Goal: Transaction & Acquisition: Download file/media

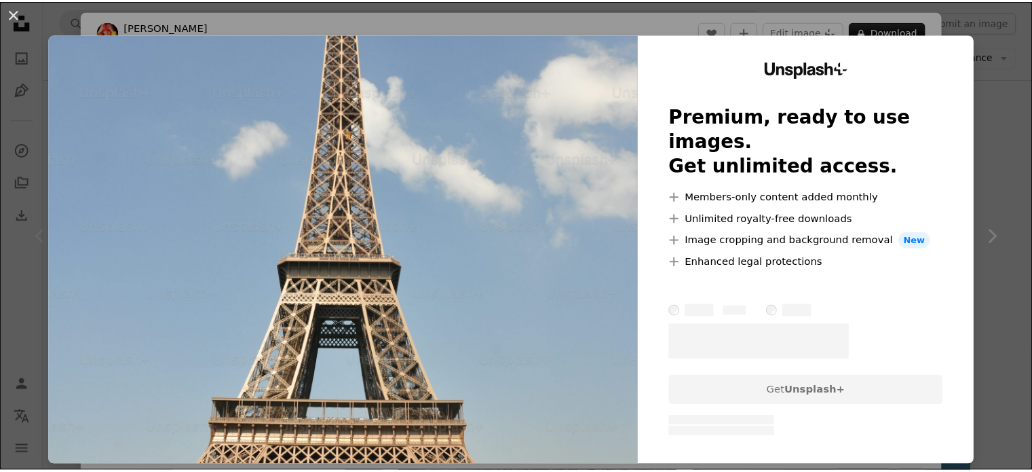
scroll to position [339, 0]
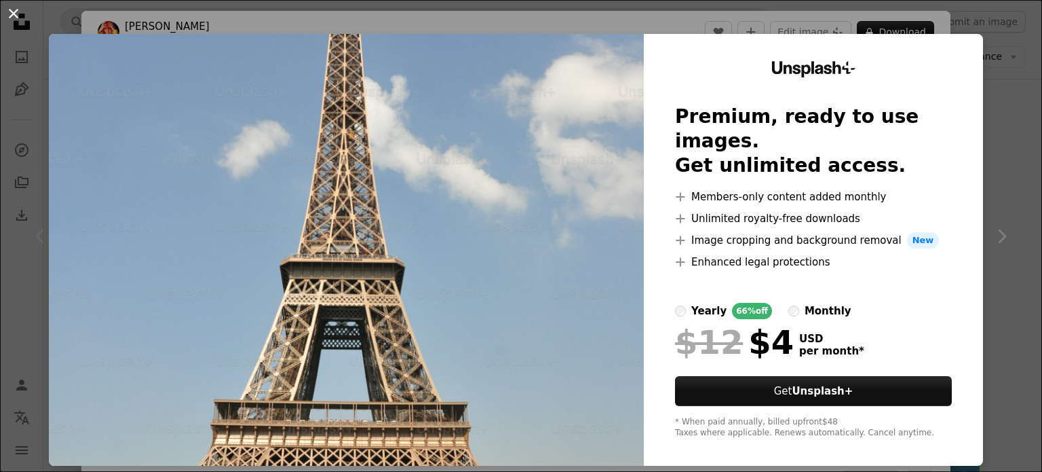
click at [11, 16] on button "An X shape" at bounding box center [13, 13] width 16 height 16
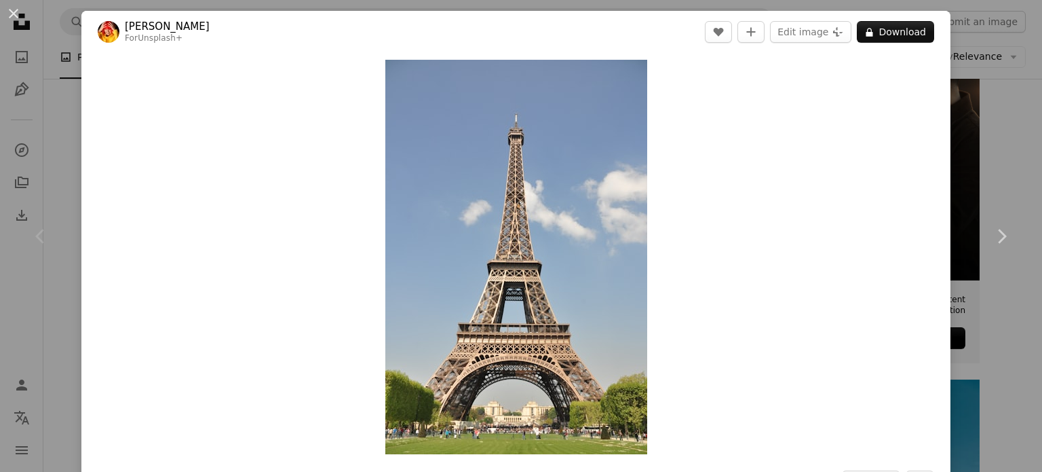
click at [52, 92] on div "An X shape Chevron left Chevron right [PERSON_NAME] For Unsplash+ A heart A plu…" at bounding box center [521, 236] width 1042 height 472
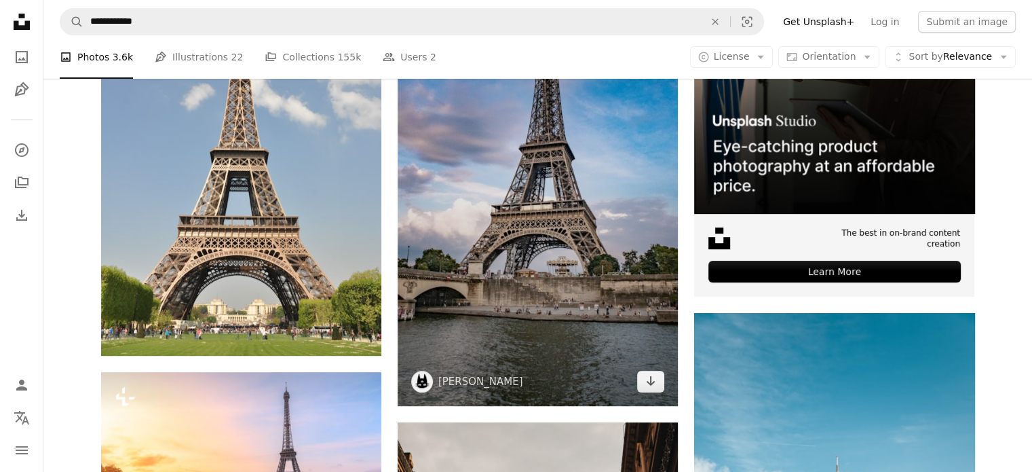
scroll to position [407, 0]
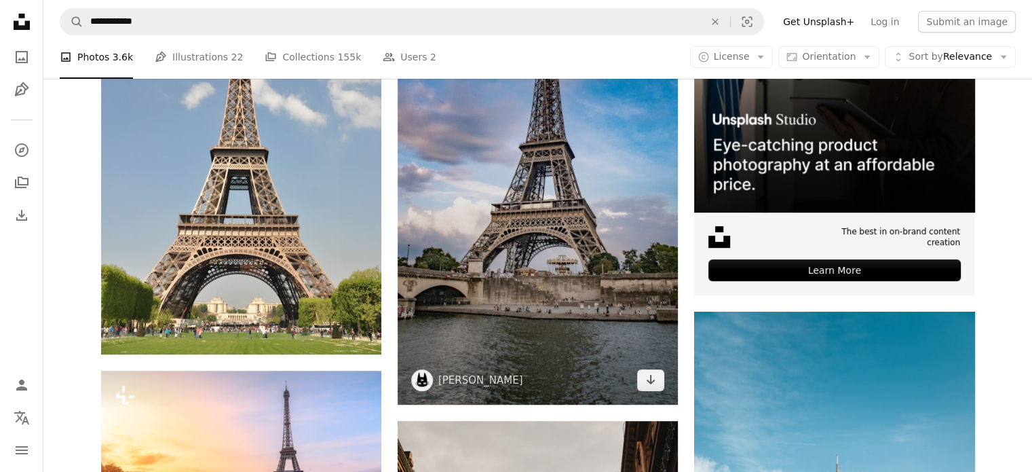
click at [546, 222] on img at bounding box center [538, 167] width 280 height 473
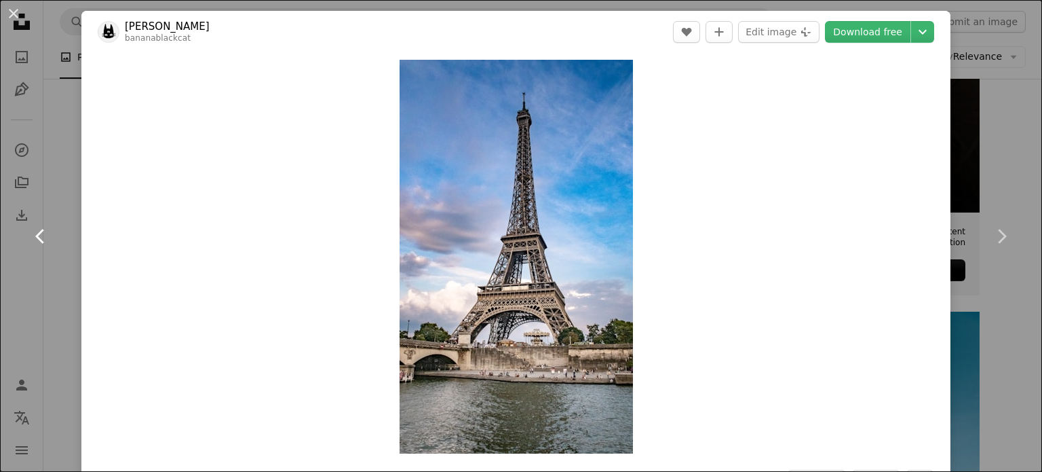
click at [27, 250] on link "Chevron left" at bounding box center [40, 236] width 81 height 130
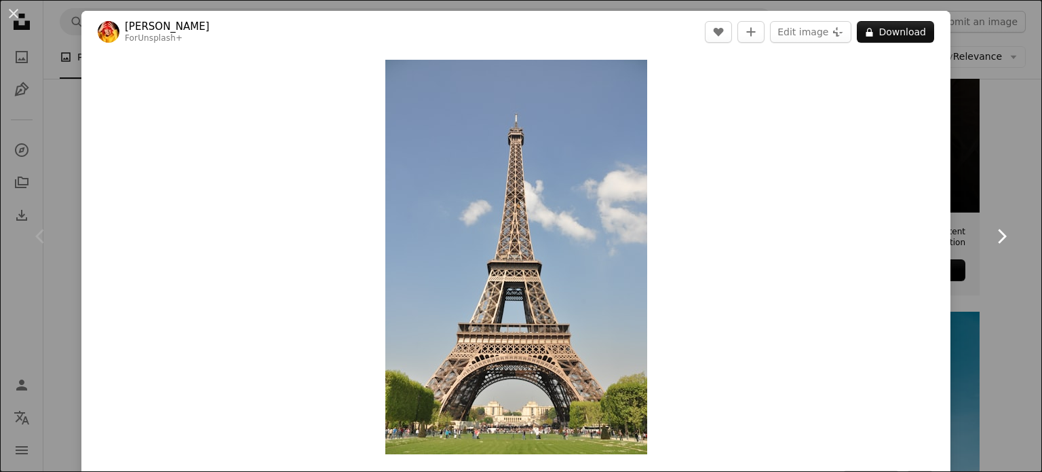
click at [986, 172] on link "Chevron right" at bounding box center [1001, 236] width 81 height 130
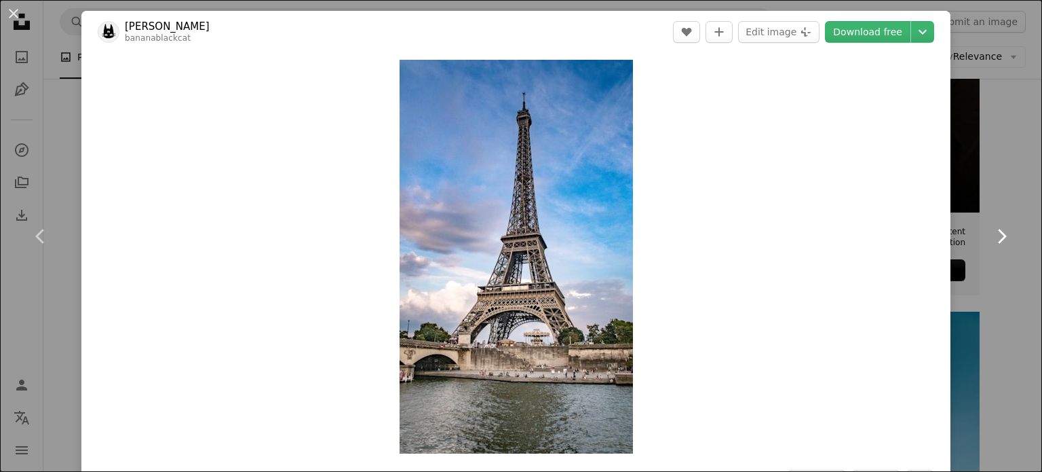
click at [993, 218] on link "Chevron right" at bounding box center [1001, 236] width 81 height 130
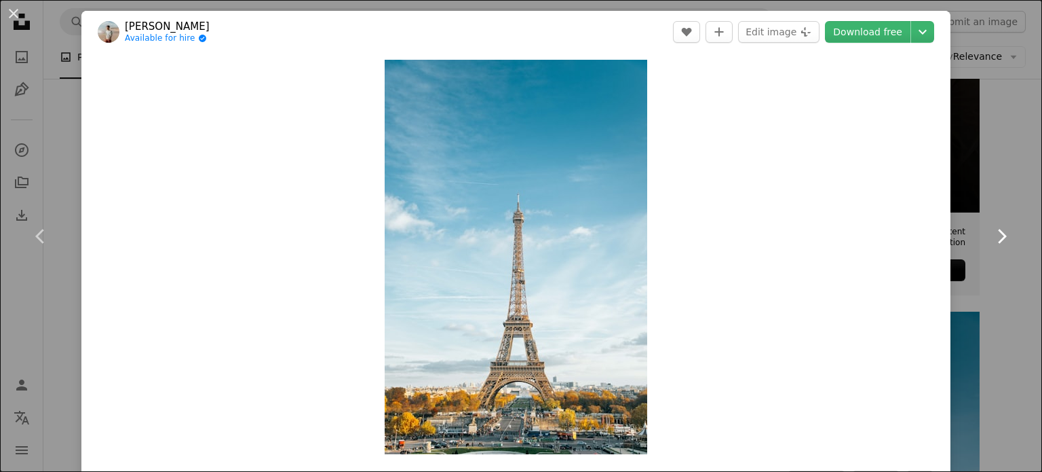
click at [993, 219] on link "Chevron right" at bounding box center [1001, 236] width 81 height 130
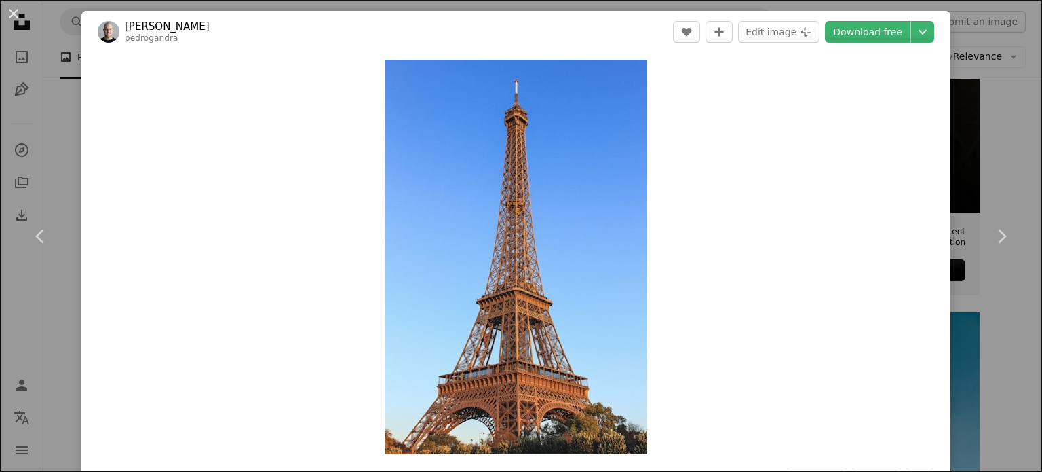
drag, startPoint x: 12, startPoint y: 7, endPoint x: 179, endPoint y: 133, distance: 209.8
click at [12, 7] on button "An X shape" at bounding box center [13, 13] width 16 height 16
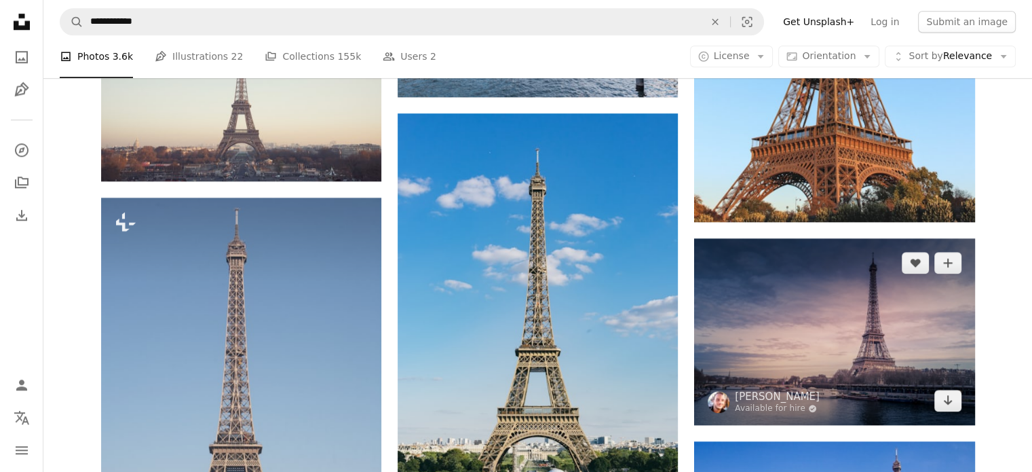
scroll to position [1154, 0]
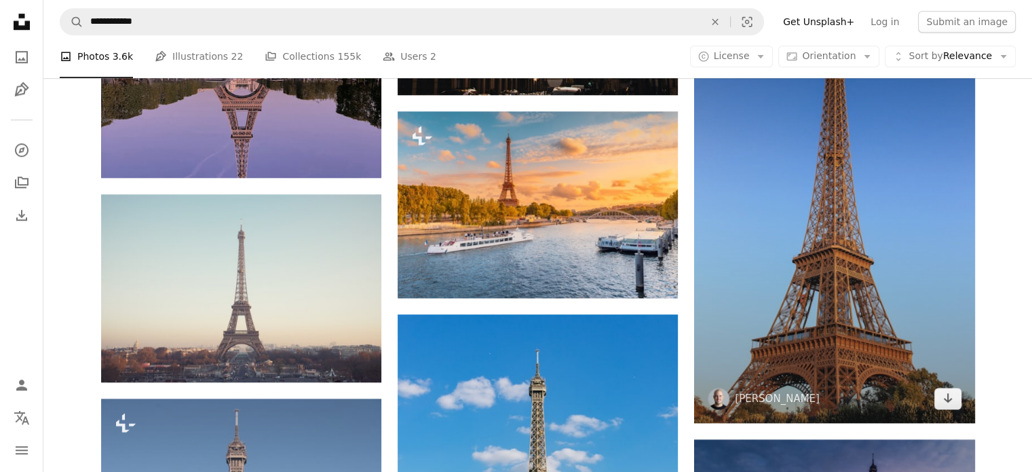
click at [850, 226] on img at bounding box center [834, 212] width 280 height 421
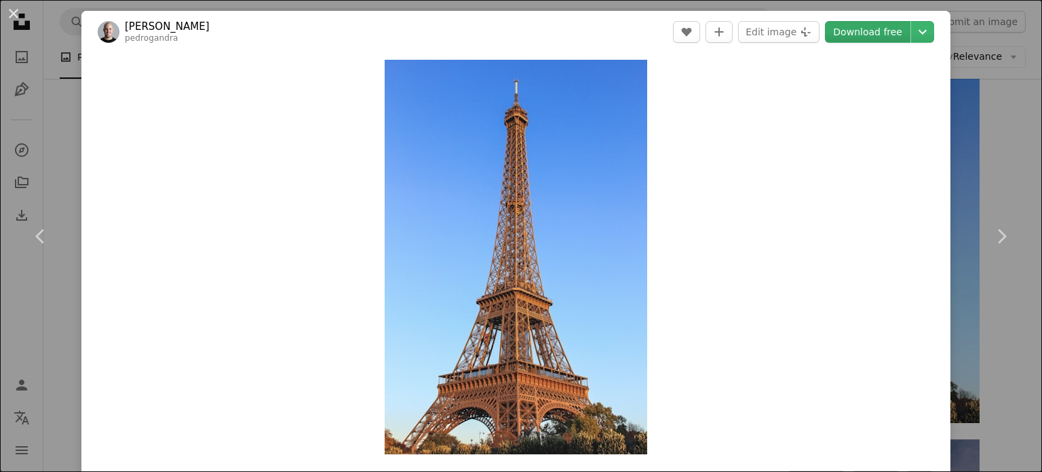
click at [855, 29] on link "Download free" at bounding box center [867, 32] width 85 height 22
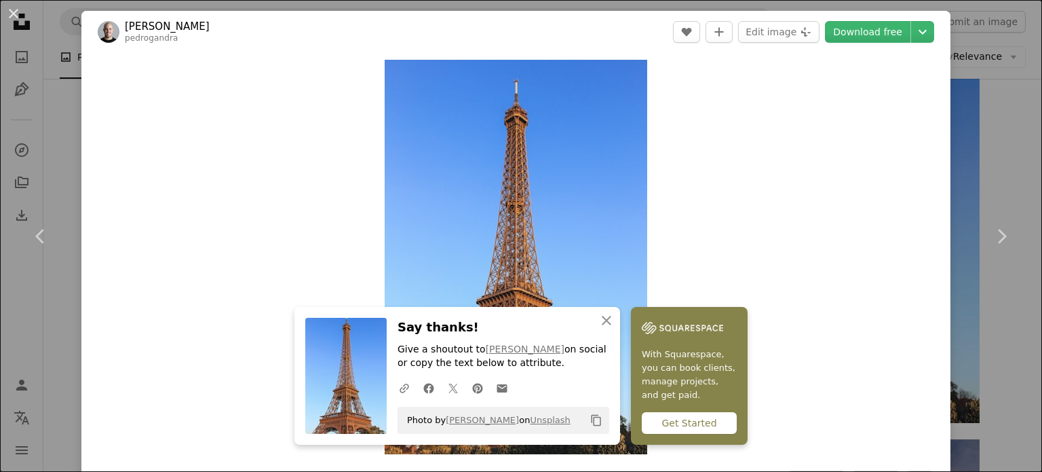
click at [988, 142] on div "An X shape Chevron left Chevron right An X shape Close Say thanks! Give a shout…" at bounding box center [521, 236] width 1042 height 472
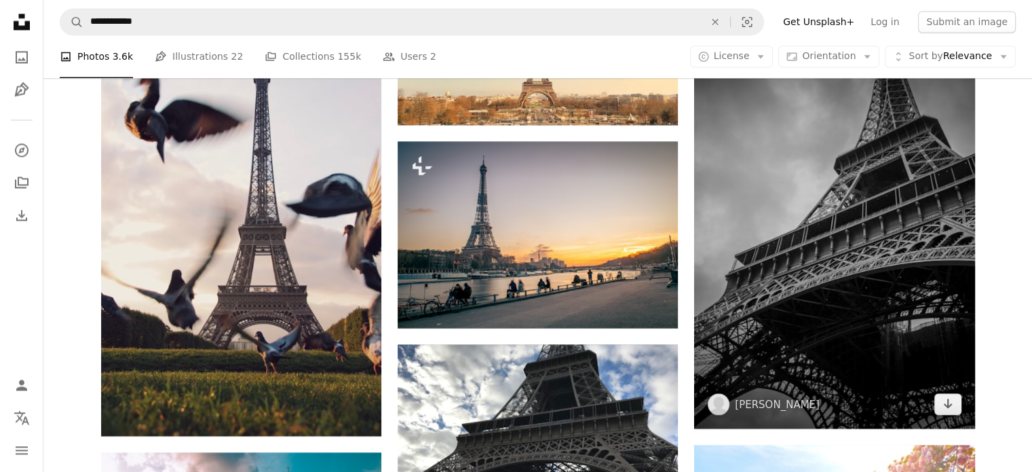
scroll to position [2239, 0]
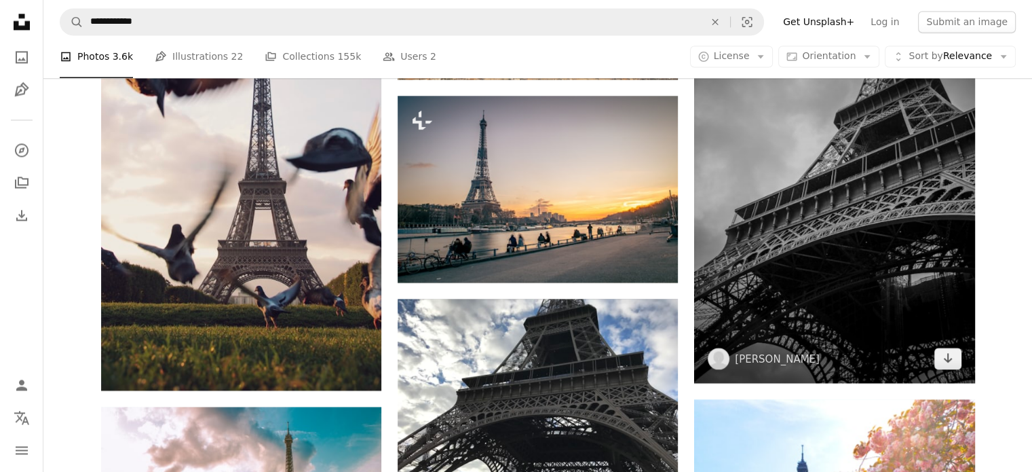
click at [798, 217] on img at bounding box center [834, 172] width 280 height 421
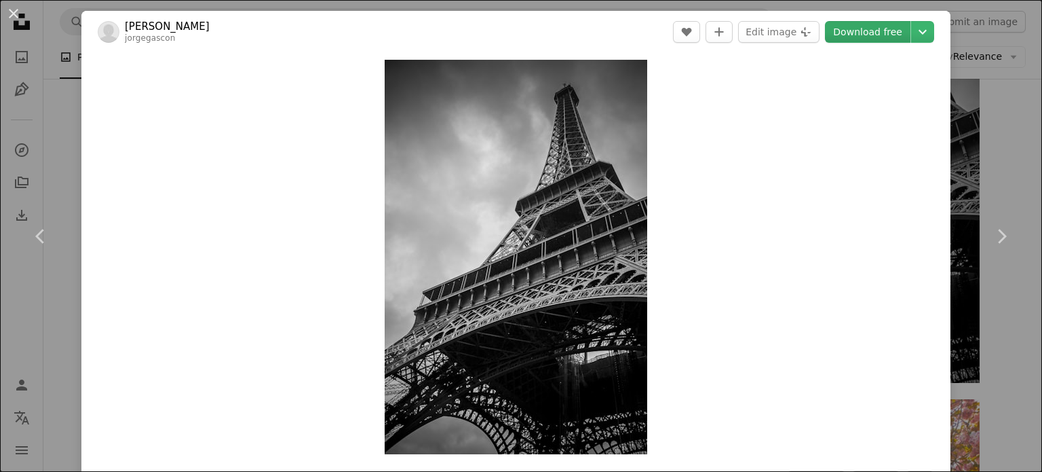
click at [877, 31] on link "Download free" at bounding box center [867, 32] width 85 height 22
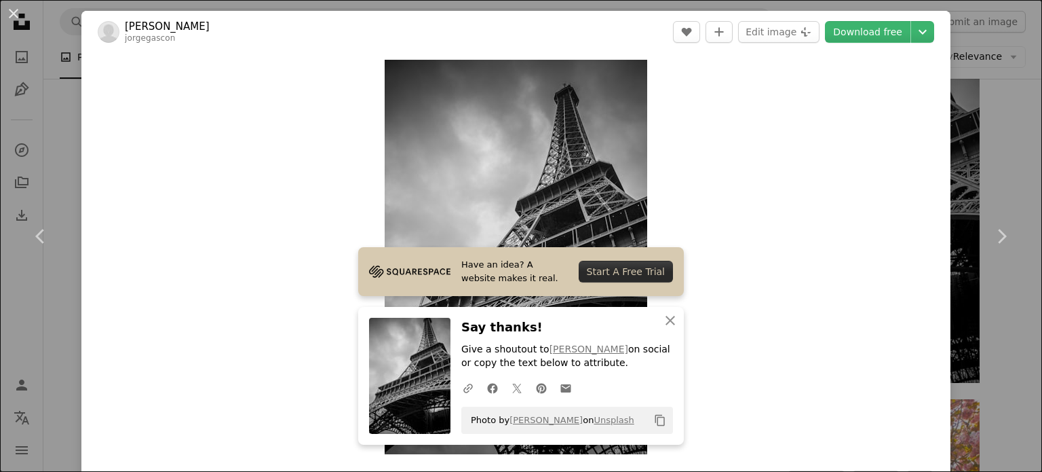
click at [987, 119] on div "An X shape Chevron left Chevron right Have an idea? A website makes it real. St…" at bounding box center [521, 236] width 1042 height 472
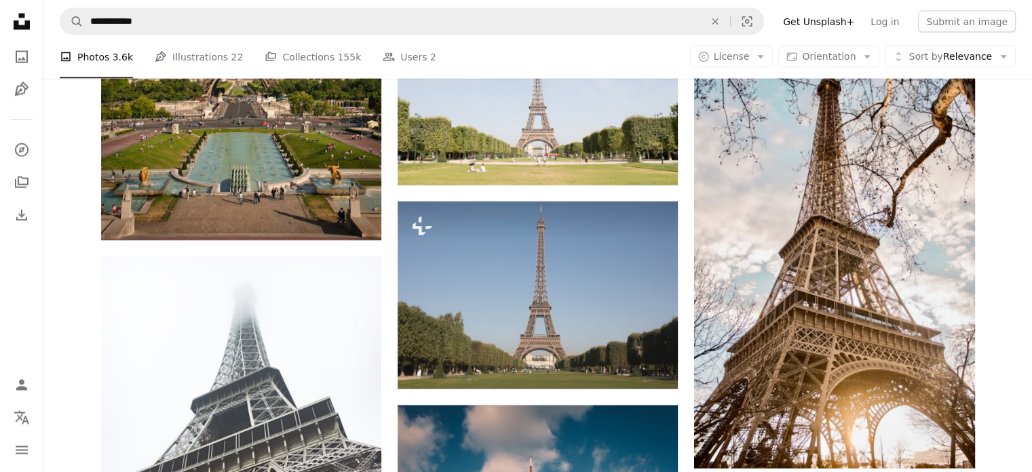
scroll to position [2986, 0]
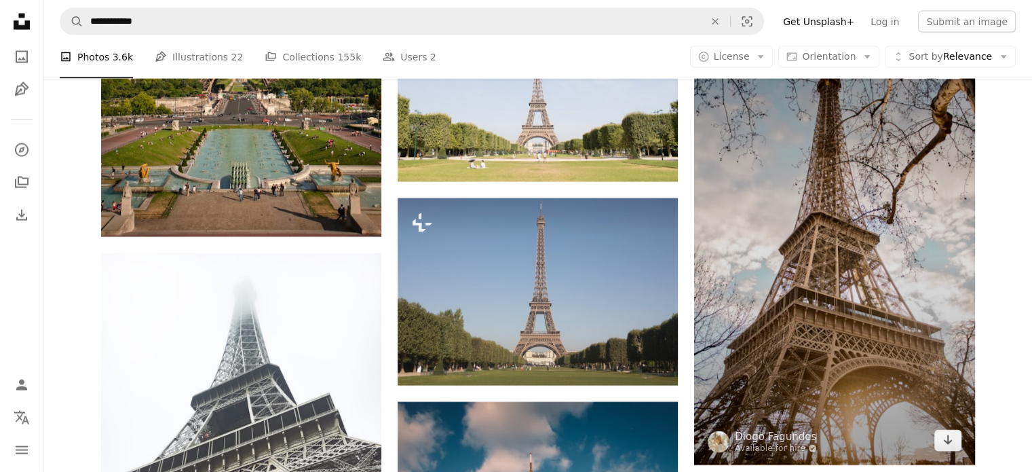
click at [885, 288] on img at bounding box center [834, 254] width 280 height 421
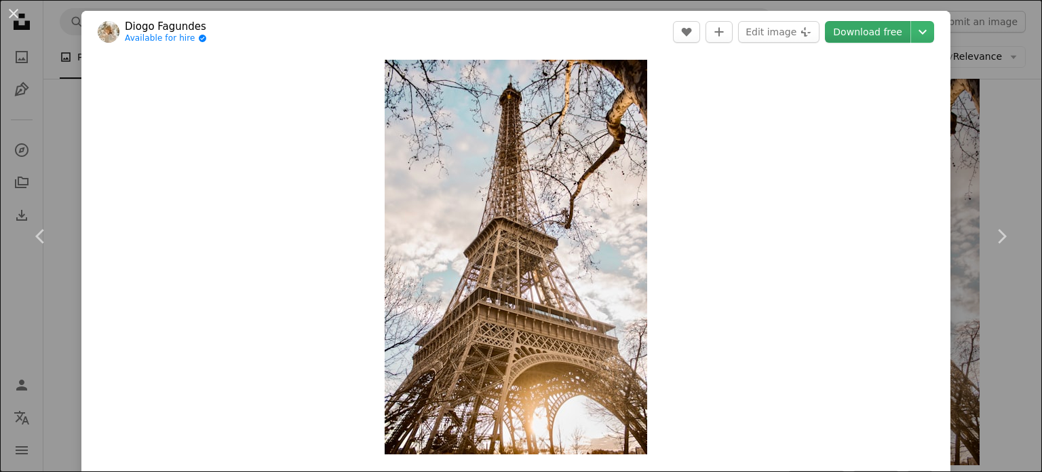
click at [868, 35] on link "Download free" at bounding box center [867, 32] width 85 height 22
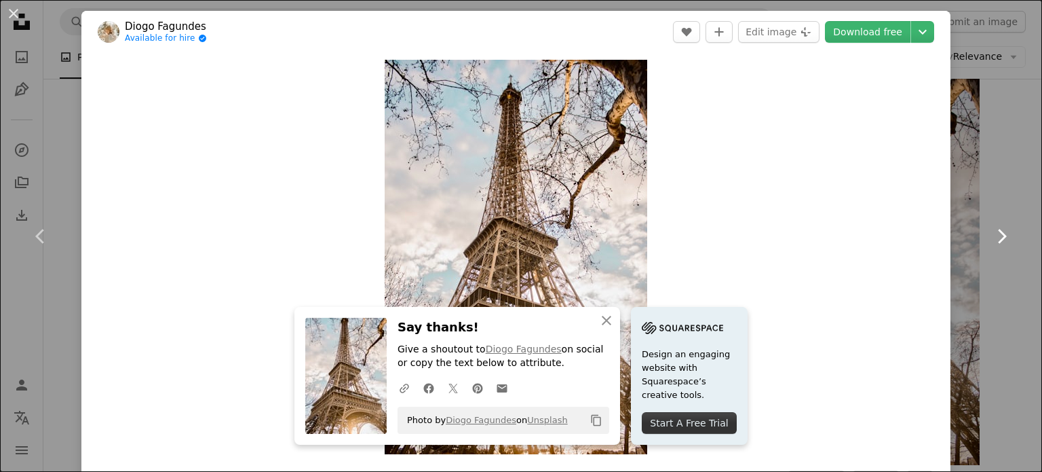
click at [983, 204] on link "Chevron right" at bounding box center [1001, 236] width 81 height 130
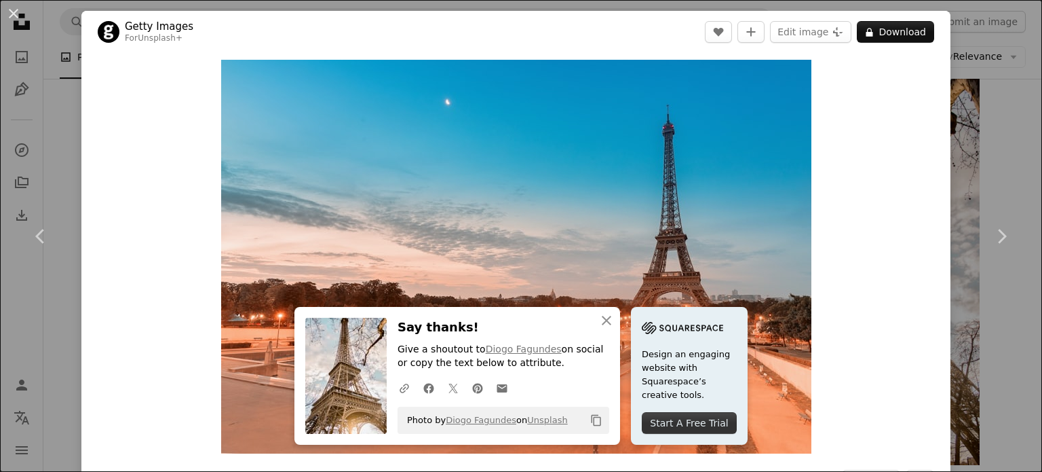
click at [1002, 146] on div "An X shape Chevron left Chevron right An X shape Close Say thanks! Give a shout…" at bounding box center [521, 236] width 1042 height 472
